Goal: Information Seeking & Learning: Learn about a topic

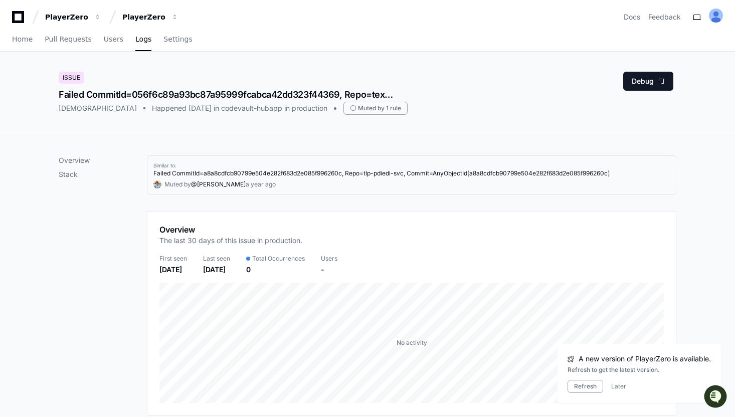
click at [272, 96] on div "Failed CommitId=056f6c89a93bc87a95999fcabca42dd323f44369, Repo=texttospeechserv…" at bounding box center [227, 95] width 337 height 14
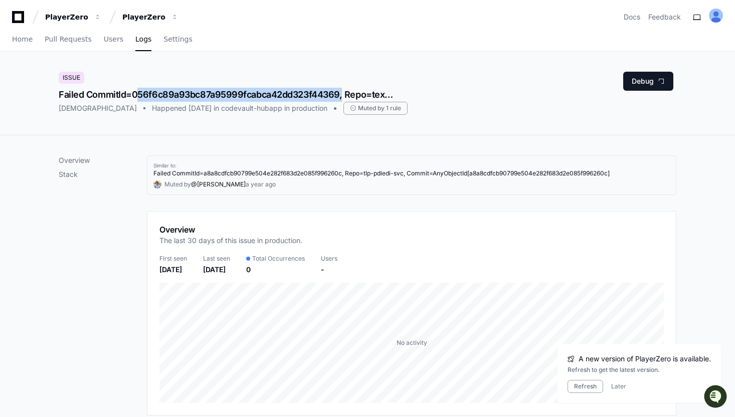
click at [272, 96] on div "Failed CommitId=056f6c89a93bc87a95999fcabca42dd323f44369, Repo=texttospeechserv…" at bounding box center [227, 95] width 337 height 14
click at [256, 94] on div "Failed CommitId=056f6c89a93bc87a95999fcabca42dd323f44369, Repo=texttospeechserv…" at bounding box center [227, 95] width 337 height 14
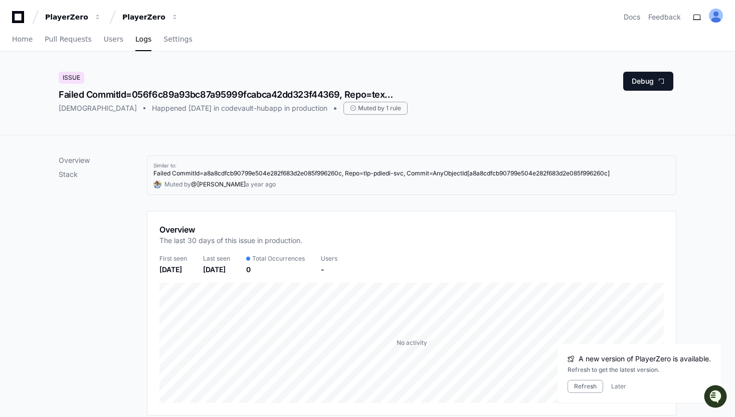
click at [256, 94] on div "Failed CommitId=056f6c89a93bc87a95999fcabca42dd323f44369, Repo=texttospeechserv…" at bounding box center [227, 95] width 337 height 14
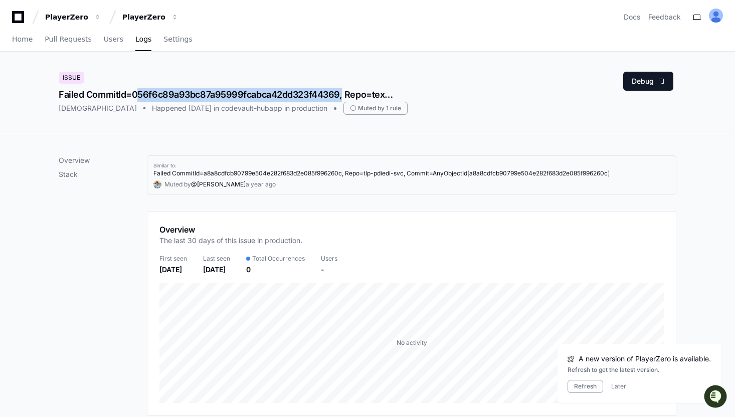
click at [256, 94] on div "Failed CommitId=056f6c89a93bc87a95999fcabca42dd323f44369, Repo=texttospeechserv…" at bounding box center [227, 95] width 337 height 14
click at [235, 94] on div "Failed CommitId=056f6c89a93bc87a95999fcabca42dd323f44369, Repo=texttospeechserv…" at bounding box center [227, 95] width 337 height 14
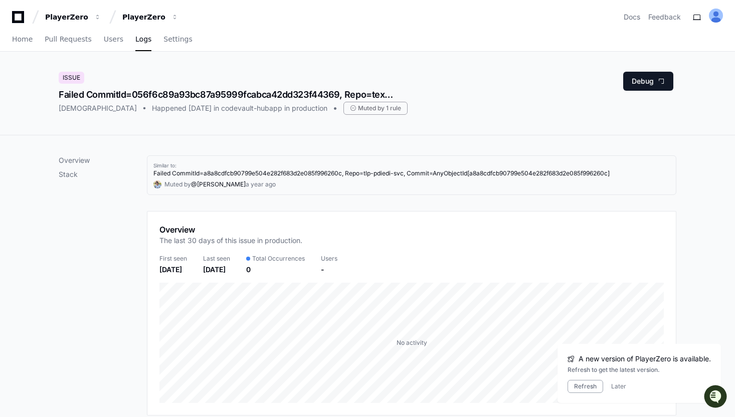
drag, startPoint x: 271, startPoint y: 125, endPoint x: 31, endPoint y: 81, distance: 244.4
click at [31, 81] on div "Issue Failed CommitId=056f6c89a93bc87a95999fcabca42dd323f44369, Repo=texttospee…" at bounding box center [367, 94] width 735 height 84
drag, startPoint x: 31, startPoint y: 81, endPoint x: 381, endPoint y: 128, distance: 352.8
click at [381, 128] on div "Issue Failed CommitId=056f6c89a93bc87a95999fcabca42dd323f44369, Repo=texttospee…" at bounding box center [367, 94] width 735 height 84
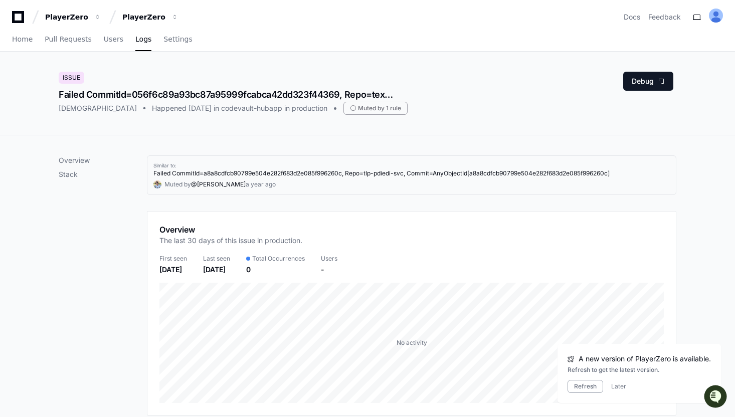
click at [381, 128] on div "Issue Failed CommitId=056f6c89a93bc87a95999fcabca42dd323f44369, Repo=texttospee…" at bounding box center [368, 93] width 642 height 83
click at [403, 171] on app-text-suspense "Failed CommitId=a8a8cdfcb90799e504e282f683d2e085f996260c, Repo=tlp-pdiedi-svc, …" at bounding box center [381, 174] width 456 height 8
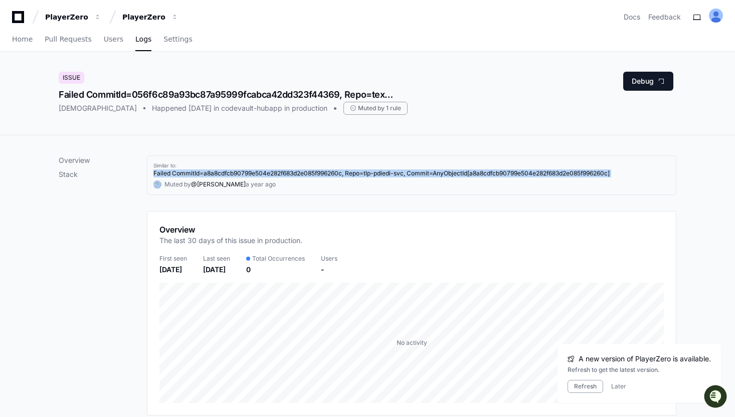
click at [379, 171] on app-text-suspense "Failed CommitId=a8a8cdfcb90799e504e282f683d2e085f996260c, Repo=tlp-pdiedi-svc, …" at bounding box center [381, 174] width 456 height 8
drag, startPoint x: 199, startPoint y: 204, endPoint x: 145, endPoint y: 151, distance: 74.8
click at [145, 151] on div "Overview Stack Similar to: Failed CommitId=a8a8cdfcb90799e504e282f683d2e085f996…" at bounding box center [368, 332] width 642 height 394
drag, startPoint x: 153, startPoint y: 160, endPoint x: 279, endPoint y: 188, distance: 128.8
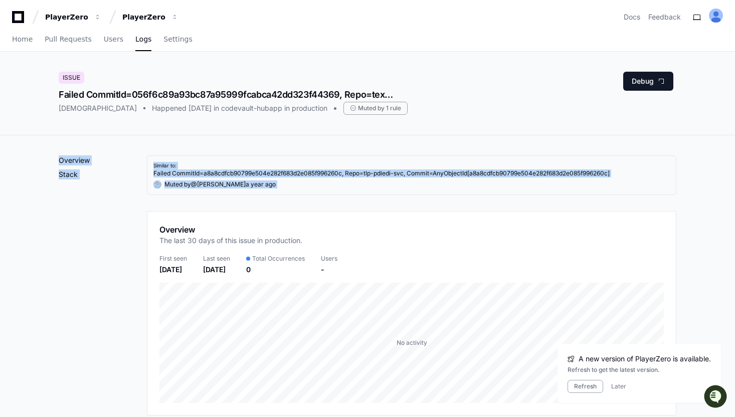
click at [279, 188] on div "Similar to: Failed CommitId=a8a8cdfcb90799e504e282f683d2e085f996260c, Repo=tlp-…" at bounding box center [412, 175] width 530 height 40
click at [279, 188] on div "Muted by @ maria a year ago" at bounding box center [411, 185] width 517 height 8
drag, startPoint x: 279, startPoint y: 188, endPoint x: 154, endPoint y: 160, distance: 127.4
click at [154, 160] on div "Similar to: Failed CommitId=a8a8cdfcb90799e504e282f683d2e085f996260c, Repo=tlp-…" at bounding box center [412, 175] width 530 height 40
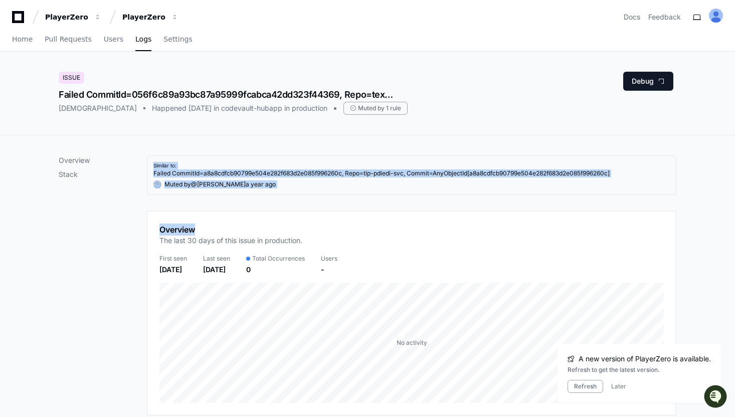
drag, startPoint x: 154, startPoint y: 160, endPoint x: 269, endPoint y: 199, distance: 120.7
click at [269, 199] on div "Similar to: Failed CommitId=a8a8cdfcb90799e504e282f683d2e085f996260c, Repo=tlp-…" at bounding box center [412, 332] width 530 height 354
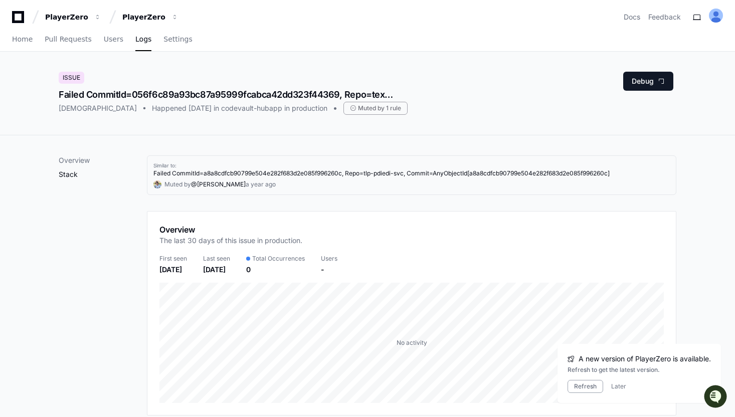
click at [73, 171] on p "Stack" at bounding box center [103, 175] width 88 height 10
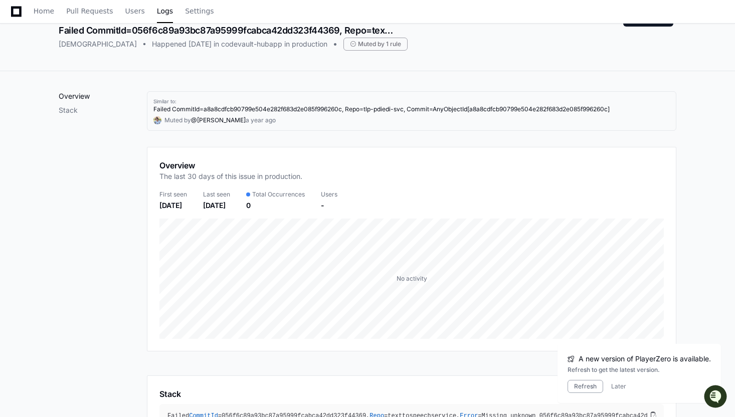
click at [80, 94] on p "Overview" at bounding box center [103, 96] width 88 height 10
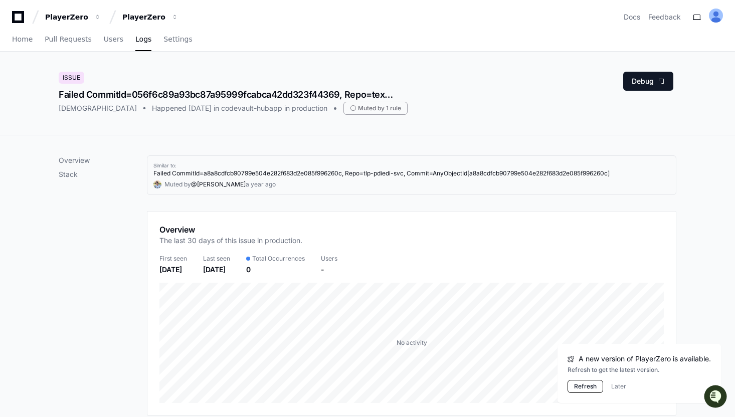
click at [587, 388] on button "Refresh" at bounding box center [586, 386] width 36 height 13
drag, startPoint x: 158, startPoint y: 119, endPoint x: 47, endPoint y: 82, distance: 117.2
click at [47, 82] on div "Issue Failed CommitId=056f6c89a93bc87a95999fcabca42dd323f44369, Repo=texttospee…" at bounding box center [367, 94] width 735 height 84
drag, startPoint x: 47, startPoint y: 82, endPoint x: 427, endPoint y: 118, distance: 381.8
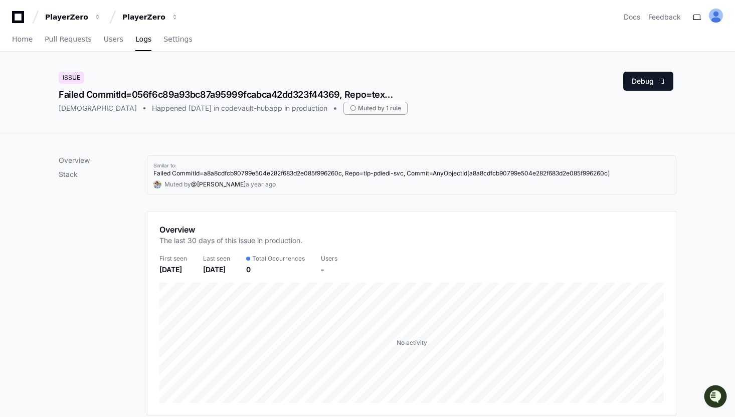
click at [427, 118] on div "Issue Failed CommitId=056f6c89a93bc87a95999fcabca42dd323f44369, Repo=texttospee…" at bounding box center [367, 94] width 735 height 84
click at [427, 118] on div "Issue Failed CommitId=056f6c89a93bc87a95999fcabca42dd323f44369, Repo=texttospee…" at bounding box center [368, 93] width 642 height 83
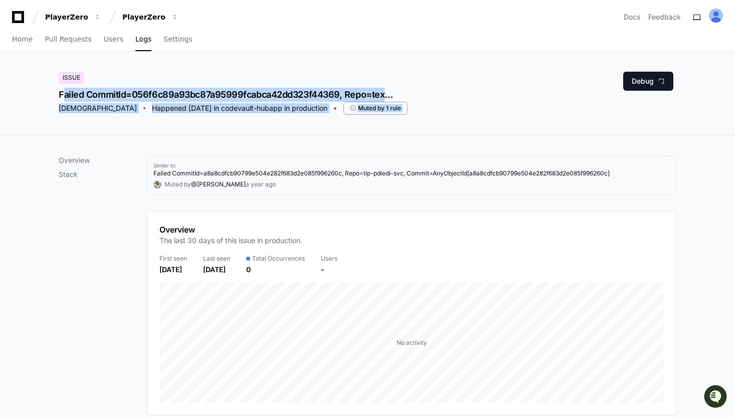
drag, startPoint x: 427, startPoint y: 118, endPoint x: 50, endPoint y: 84, distance: 378.7
click at [50, 84] on div "Issue Failed CommitId=056f6c89a93bc87a95999fcabca42dd323f44369, Repo=texttospee…" at bounding box center [368, 93] width 642 height 83
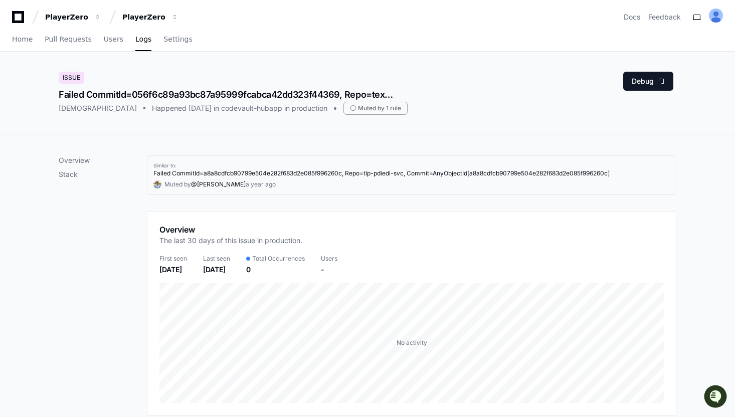
click at [85, 88] on div "Failed CommitId=056f6c89a93bc87a95999fcabca42dd323f44369, Repo=texttospeechserv…" at bounding box center [227, 95] width 337 height 14
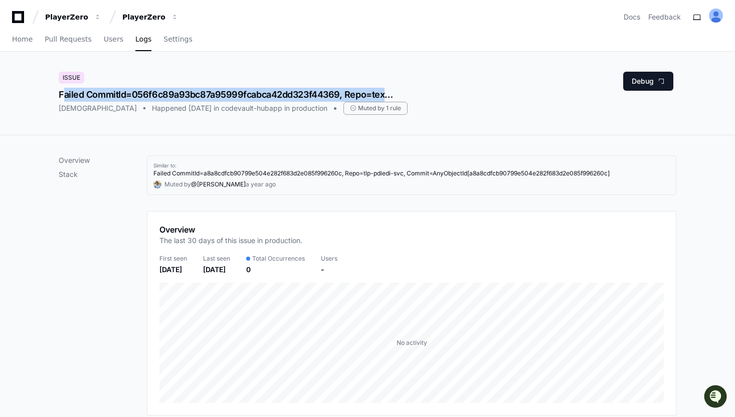
click at [196, 108] on div "Happened 5 months ago in codevault-hubapp in production" at bounding box center [240, 108] width 176 height 10
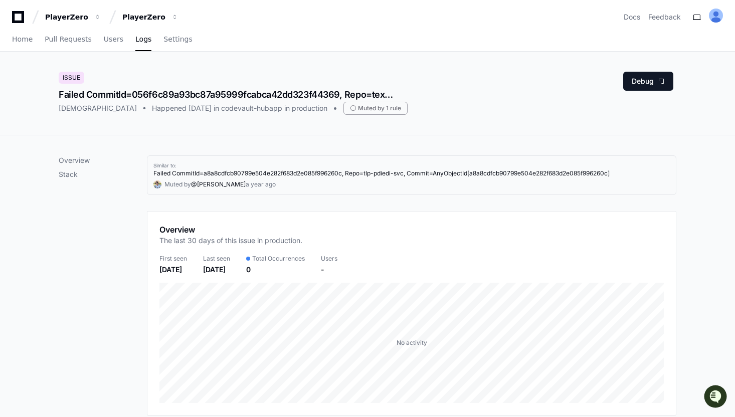
click at [196, 108] on div "Happened 5 months ago in codevault-hubapp in production" at bounding box center [240, 108] width 176 height 10
click at [177, 118] on div "Issue Failed CommitId=056f6c89a93bc87a95999fcabca42dd323f44369, Repo=texttospee…" at bounding box center [368, 93] width 642 height 83
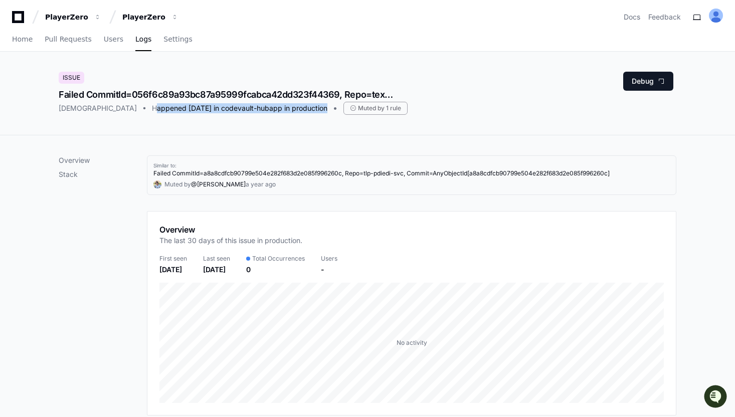
drag, startPoint x: 149, startPoint y: 121, endPoint x: 272, endPoint y: 188, distance: 139.6
click at [272, 187] on app-issue-report-page "Issue Failed CommitId=056f6c89a93bc87a95999fcabca42dd323f44369, Repo=texttospee…" at bounding box center [367, 302] width 735 height 501
click at [261, 195] on div "Similar to: Failed CommitId=a8a8cdfcb90799e504e282f683d2e085f996260c, Repo=tlp-…" at bounding box center [412, 332] width 530 height 354
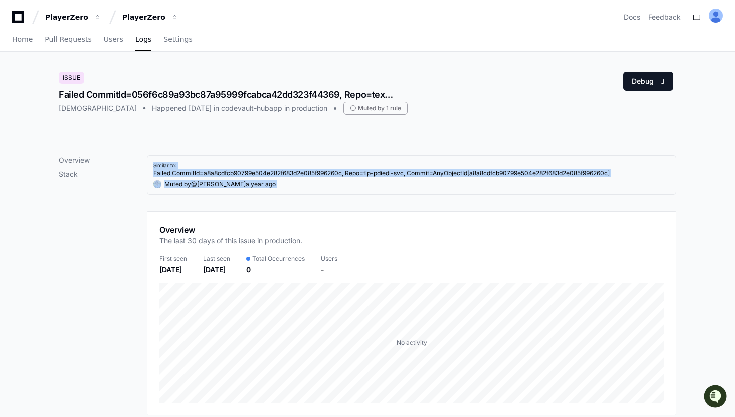
drag, startPoint x: 276, startPoint y: 195, endPoint x: 151, endPoint y: 159, distance: 129.5
click at [151, 159] on div "Similar to: Failed CommitId=a8a8cdfcb90799e504e282f683d2e085f996260c, Repo=tlp-…" at bounding box center [412, 332] width 530 height 354
click at [280, 157] on div "Similar to: Failed CommitId=a8a8cdfcb90799e504e282f683d2e085f996260c, Repo=tlp-…" at bounding box center [412, 175] width 530 height 40
drag, startPoint x: 265, startPoint y: 157, endPoint x: 293, endPoint y: 185, distance: 38.7
click at [293, 185] on div "Similar to: Failed CommitId=a8a8cdfcb90799e504e282f683d2e085f996260c, Repo=tlp-…" at bounding box center [412, 175] width 530 height 40
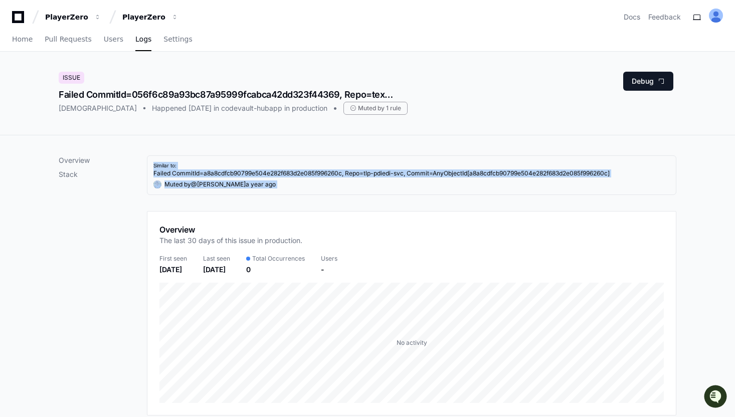
click at [261, 139] on div "Overview Stack Similar to: Failed CommitId=a8a8cdfcb90799e504e282f683d2e085f996…" at bounding box center [368, 332] width 642 height 394
drag, startPoint x: 205, startPoint y: 122, endPoint x: 55, endPoint y: 83, distance: 154.6
click at [55, 83] on div "Issue Failed CommitId=056f6c89a93bc87a95999fcabca42dd323f44369, Repo=texttospee…" at bounding box center [368, 93] width 642 height 83
click at [43, 92] on div "Issue Failed CommitId=056f6c89a93bc87a95999fcabca42dd323f44369, Repo=texttospee…" at bounding box center [367, 94] width 735 height 84
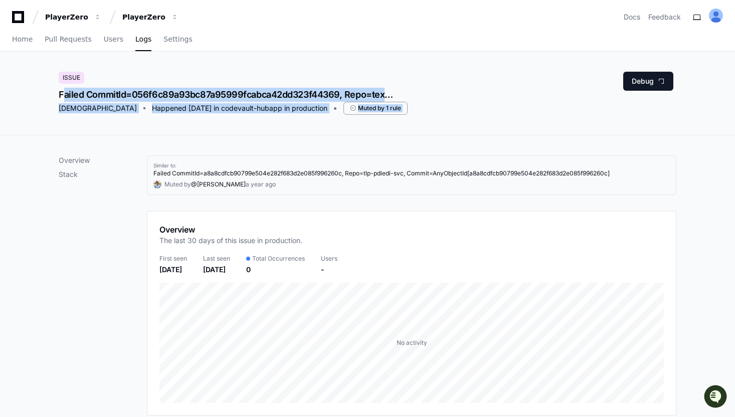
drag, startPoint x: 43, startPoint y: 92, endPoint x: 429, endPoint y: 113, distance: 387.3
click at [429, 113] on div "Issue Failed CommitId=056f6c89a93bc87a95999fcabca42dd323f44369, Repo=texttospee…" at bounding box center [367, 94] width 735 height 84
click at [429, 113] on div "Issue Failed CommitId=056f6c89a93bc87a95999fcabca42dd323f44369, Repo=texttospee…" at bounding box center [368, 93] width 618 height 43
drag, startPoint x: 429, startPoint y: 113, endPoint x: 58, endPoint y: 100, distance: 371.9
click at [58, 100] on div "Issue Failed CommitId=056f6c89a93bc87a95999fcabca42dd323f44369, Repo=texttospee…" at bounding box center [368, 93] width 642 height 83
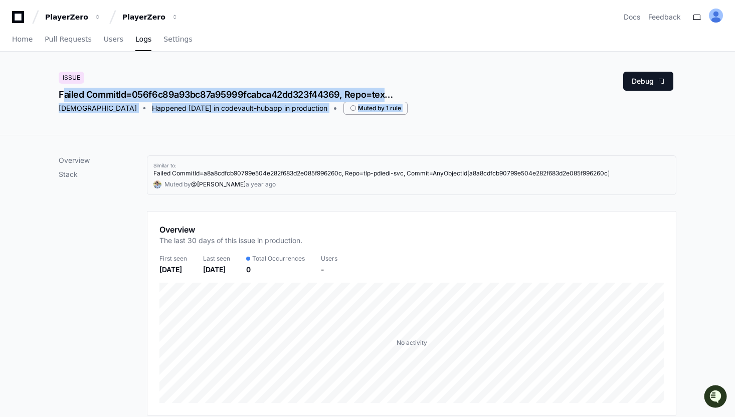
click at [58, 100] on div "Issue Failed CommitId=056f6c89a93bc87a95999fcabca42dd323f44369, Repo=texttospee…" at bounding box center [368, 93] width 642 height 83
drag, startPoint x: 58, startPoint y: 100, endPoint x: 439, endPoint y: 112, distance: 381.9
click at [439, 112] on div "Issue Failed CommitId=056f6c89a93bc87a95999fcabca42dd323f44369, Repo=texttospee…" at bounding box center [368, 93] width 642 height 83
click at [439, 112] on div "Issue Failed CommitId=056f6c89a93bc87a95999fcabca42dd323f44369, Repo=texttospee…" at bounding box center [368, 93] width 618 height 43
drag, startPoint x: 439, startPoint y: 112, endPoint x: 41, endPoint y: 95, distance: 399.1
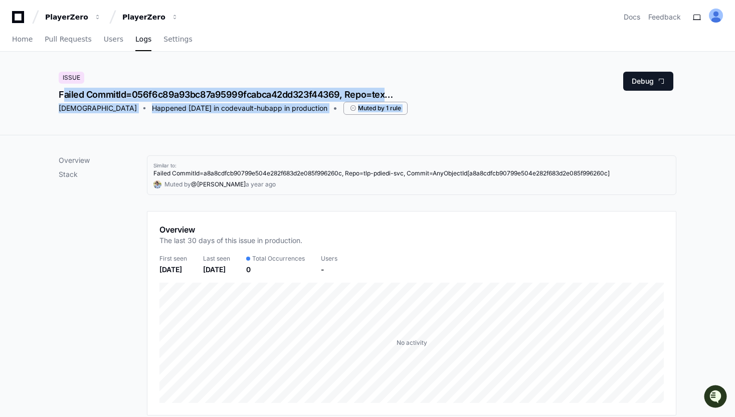
click at [41, 95] on div "Issue Failed CommitId=056f6c89a93bc87a95999fcabca42dd323f44369, Repo=texttospee…" at bounding box center [367, 94] width 735 height 84
drag, startPoint x: 60, startPoint y: 91, endPoint x: 422, endPoint y: 116, distance: 363.5
click at [422, 116] on div "Issue Failed CommitId=056f6c89a93bc87a95999fcabca42dd323f44369, Repo=texttospee…" at bounding box center [368, 93] width 642 height 83
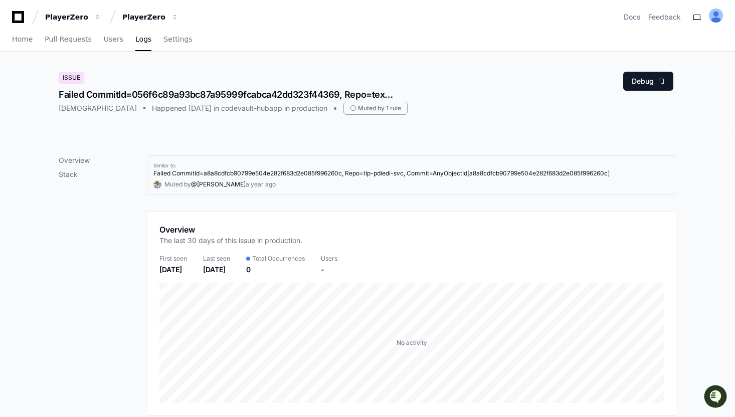
click at [130, 232] on div "Overview Stack" at bounding box center [103, 332] width 88 height 354
click at [142, 227] on div "Overview Stack" at bounding box center [103, 332] width 88 height 354
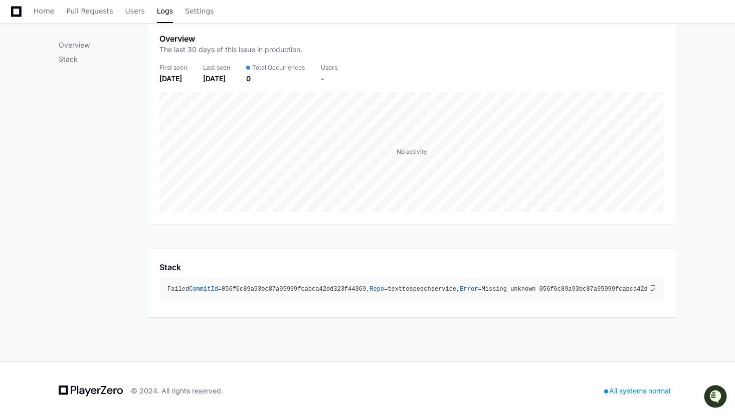
scroll to position [193, 0]
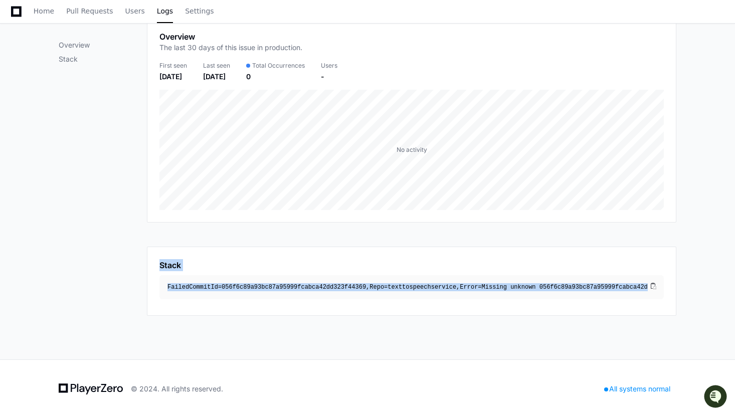
drag, startPoint x: 154, startPoint y: 241, endPoint x: 196, endPoint y: 305, distance: 76.9
click at [196, 305] on div "Similar to: Failed CommitId=a8a8cdfcb90799e504e282f683d2e085f996260c, Repo=tlp-…" at bounding box center [412, 139] width 530 height 354
click at [107, 273] on div "Overview Stack" at bounding box center [103, 139] width 88 height 354
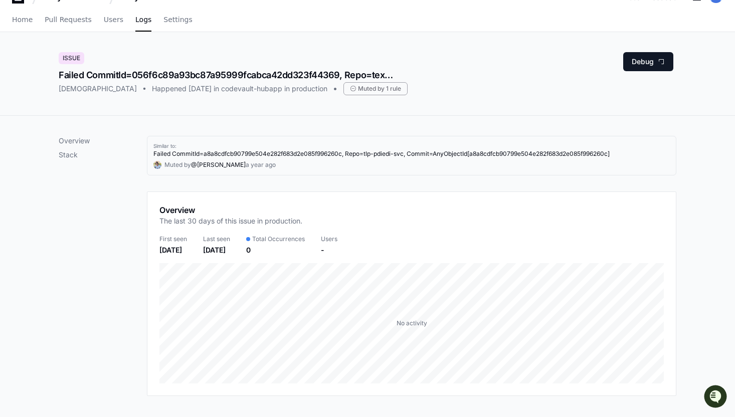
scroll to position [0, 0]
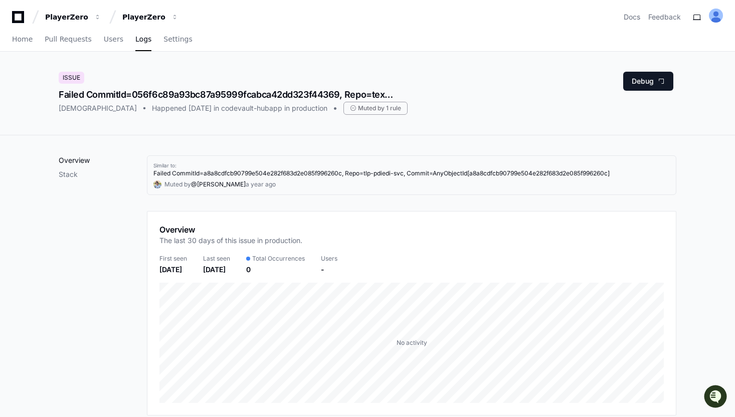
click at [69, 161] on p "Overview" at bounding box center [103, 160] width 88 height 10
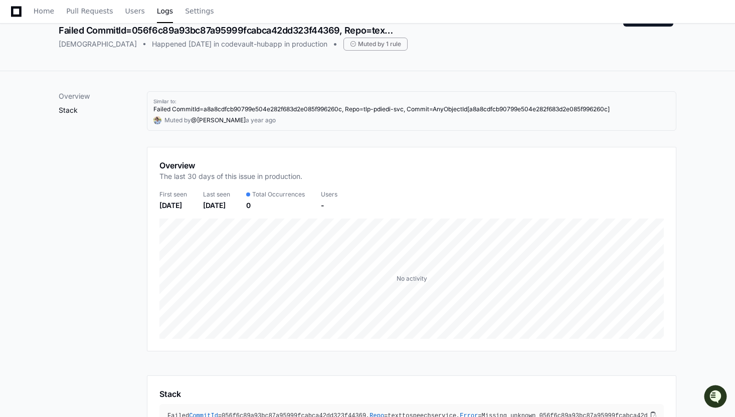
click at [71, 106] on p "Stack" at bounding box center [103, 110] width 88 height 10
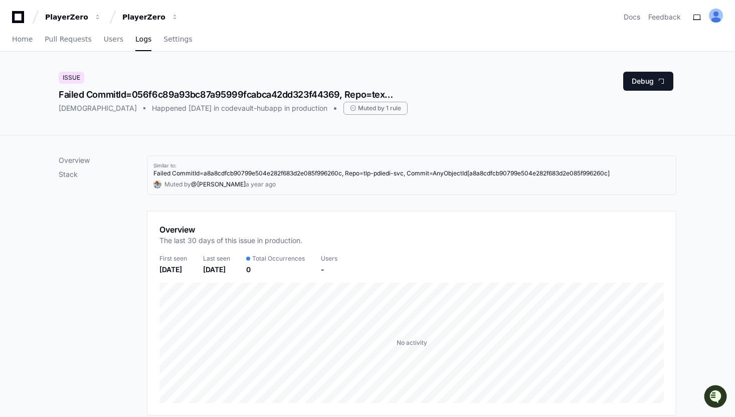
drag, startPoint x: 44, startPoint y: 98, endPoint x: 433, endPoint y: 112, distance: 389.0
click at [433, 112] on div "Issue Failed CommitId=056f6c89a93bc87a95999fcabca42dd323f44369, Repo=texttospee…" at bounding box center [367, 94] width 735 height 84
click at [433, 112] on div "Issue Failed CommitId=056f6c89a93bc87a95999fcabca42dd323f44369, Repo=texttospee…" at bounding box center [368, 93] width 618 height 43
drag, startPoint x: 422, startPoint y: 118, endPoint x: 30, endPoint y: 71, distance: 395.0
click at [30, 71] on div "Issue Failed CommitId=056f6c89a93bc87a95999fcabca42dd323f44369, Repo=texttospee…" at bounding box center [367, 94] width 735 height 84
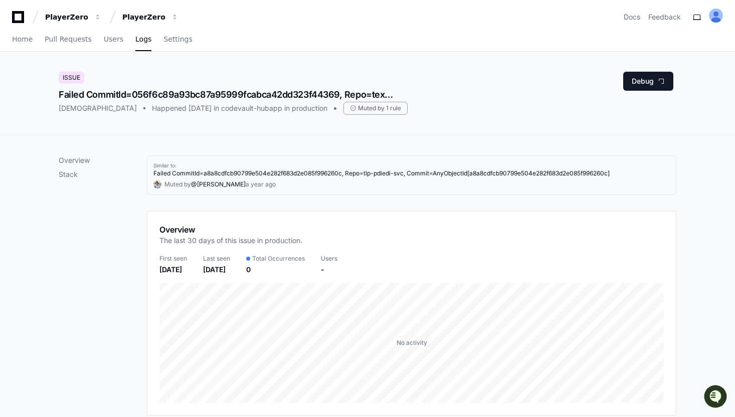
click at [30, 71] on div "Issue Failed CommitId=056f6c89a93bc87a95999fcabca42dd323f44369, Repo=texttospee…" at bounding box center [367, 94] width 735 height 84
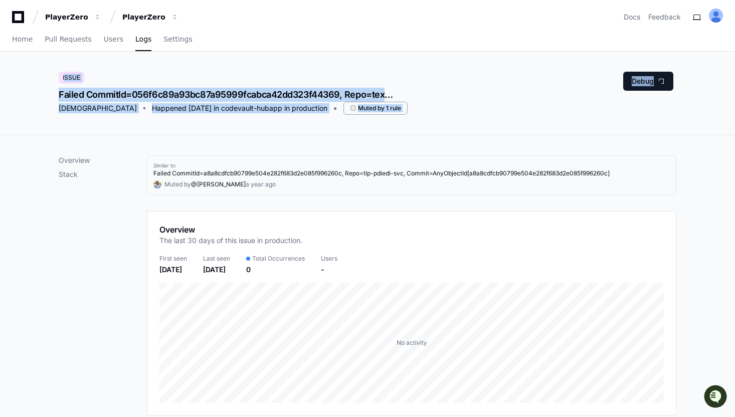
drag, startPoint x: 21, startPoint y: 68, endPoint x: 550, endPoint y: 114, distance: 531.6
click at [550, 114] on div "Issue Failed CommitId=056f6c89a93bc87a95999fcabca42dd323f44369, Repo=texttospee…" at bounding box center [367, 94] width 735 height 84
click at [550, 114] on div "Issue Failed CommitId=056f6c89a93bc87a95999fcabca42dd323f44369, Repo=texttospee…" at bounding box center [368, 93] width 618 height 43
